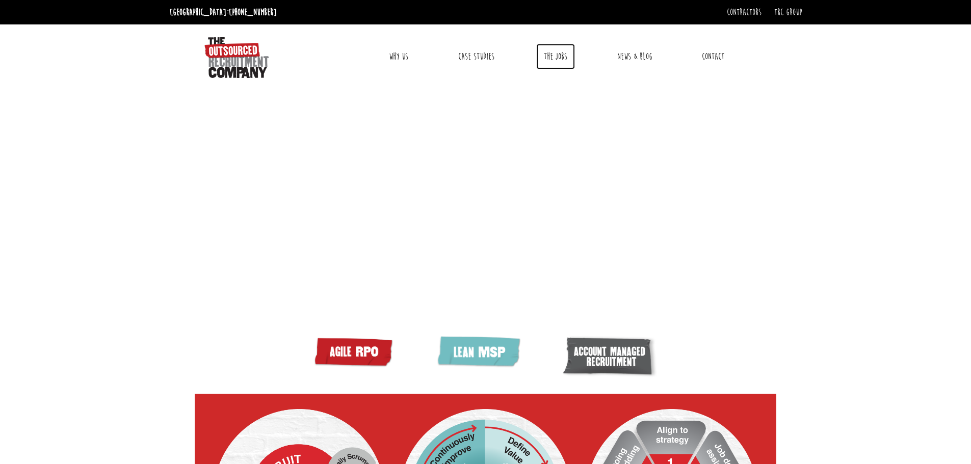
click at [561, 57] on link "The Jobs" at bounding box center [555, 56] width 39 height 25
click at [558, 54] on link "The Jobs" at bounding box center [555, 56] width 39 height 25
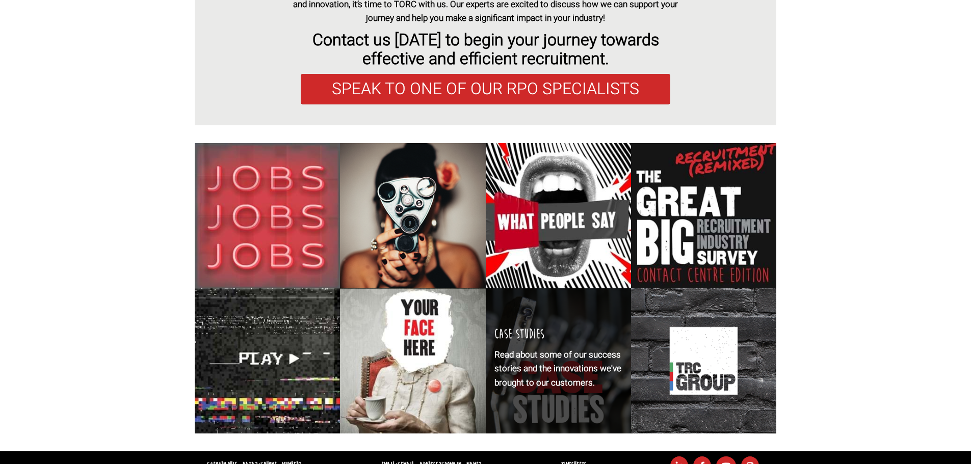
scroll to position [3946, 0]
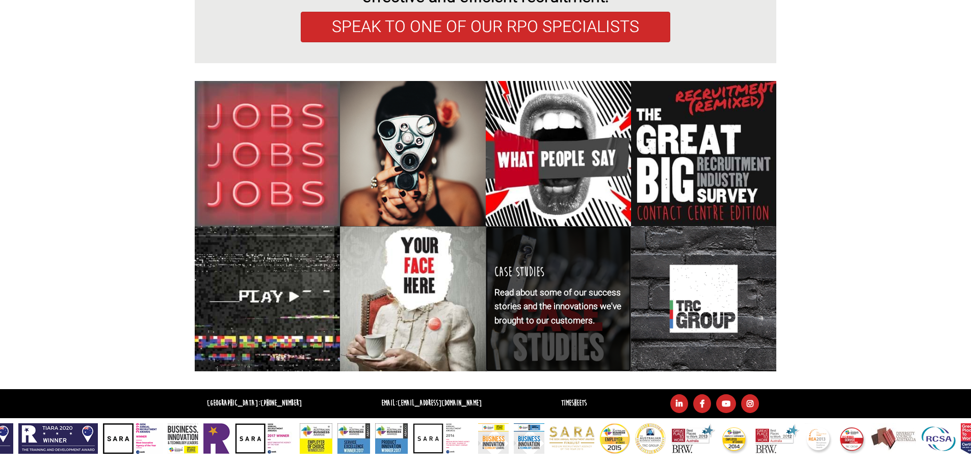
click at [554, 256] on div "Case studies Read about some of our success stories and the innovations we've b…" at bounding box center [558, 298] width 145 height 145
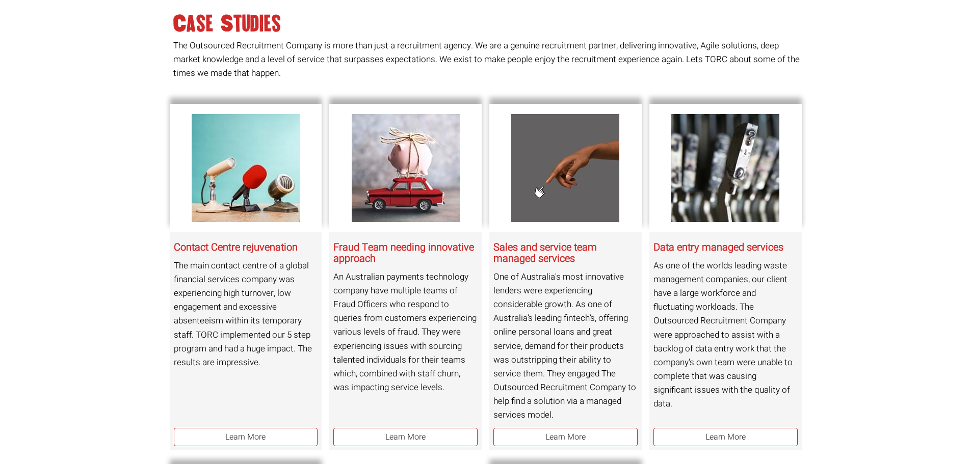
scroll to position [91, 0]
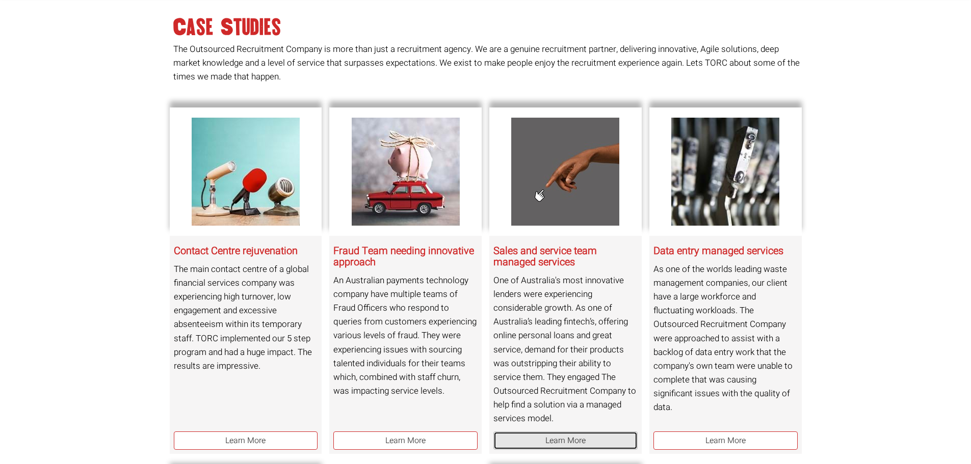
click at [579, 436] on link "Learn More" at bounding box center [565, 441] width 144 height 19
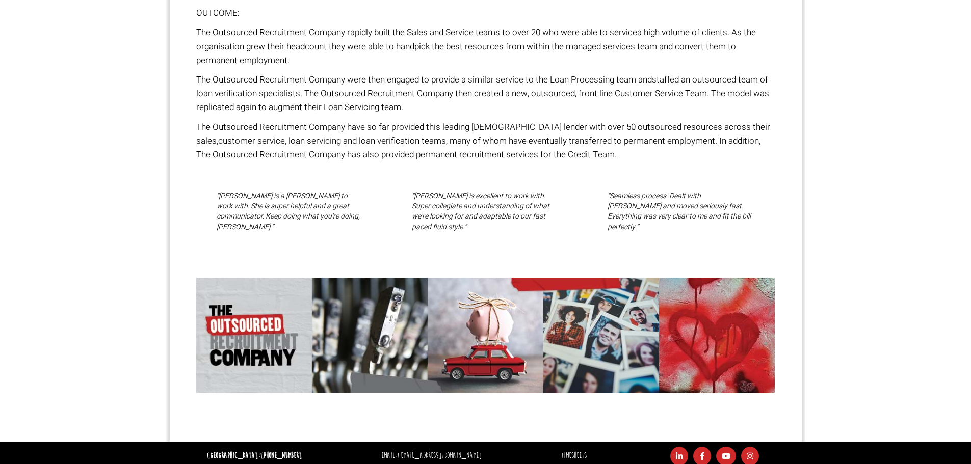
scroll to position [612, 0]
